Goal: Navigation & Orientation: Find specific page/section

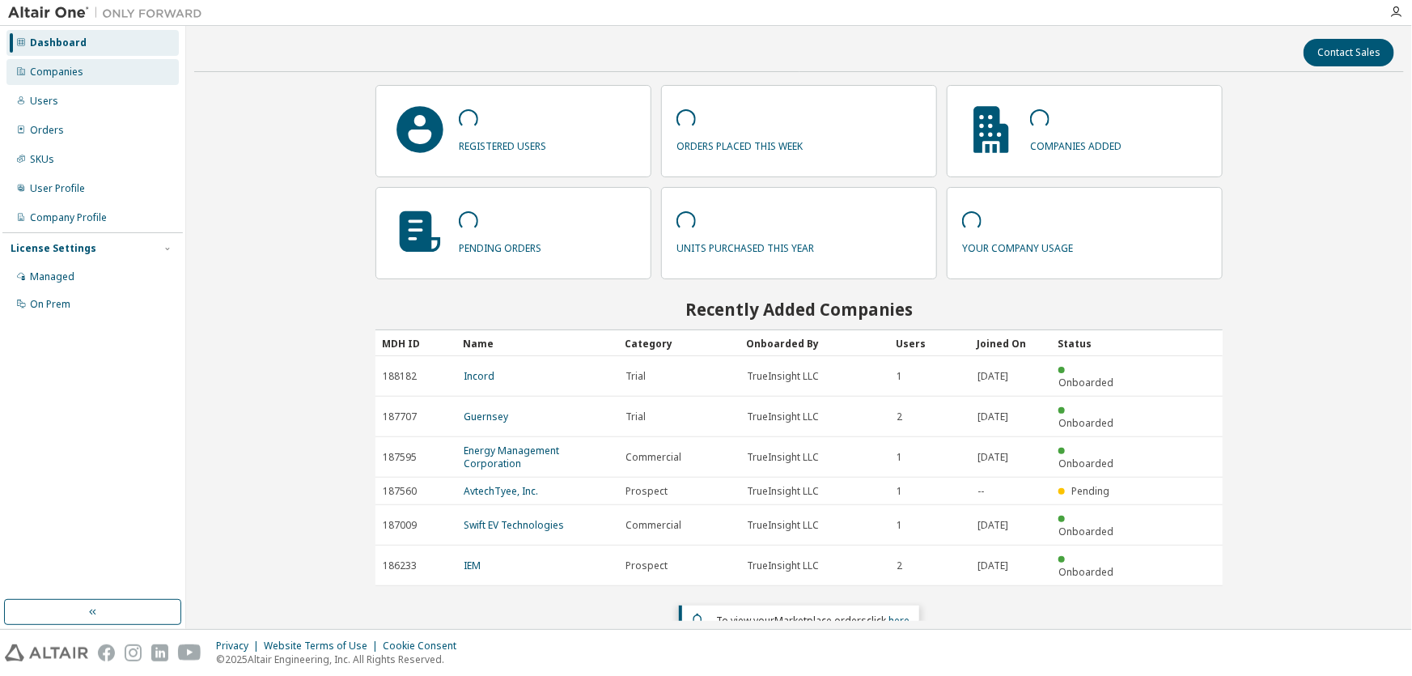
click at [126, 72] on div "Companies" at bounding box center [92, 72] width 172 height 26
